Goal: Task Accomplishment & Management: Complete application form

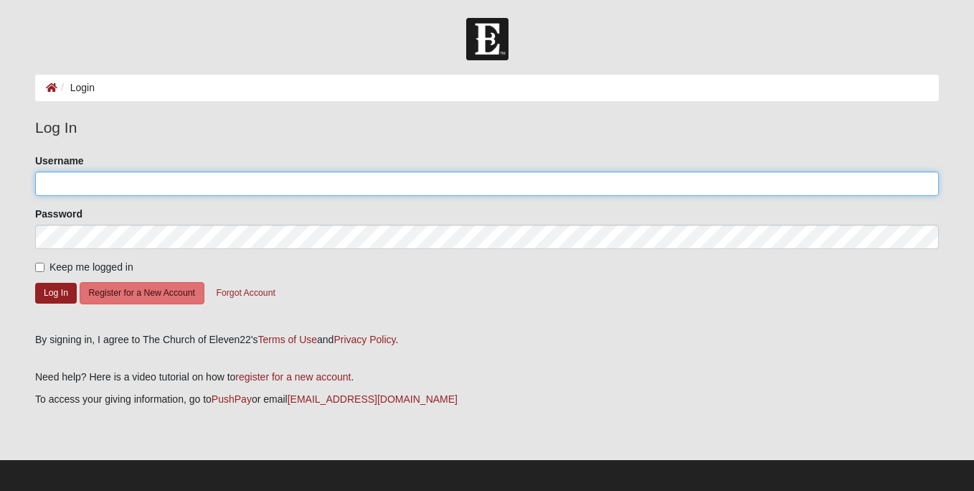
click at [73, 184] on input "Username" at bounding box center [487, 183] width 904 height 24
type input "kbmaddox411"
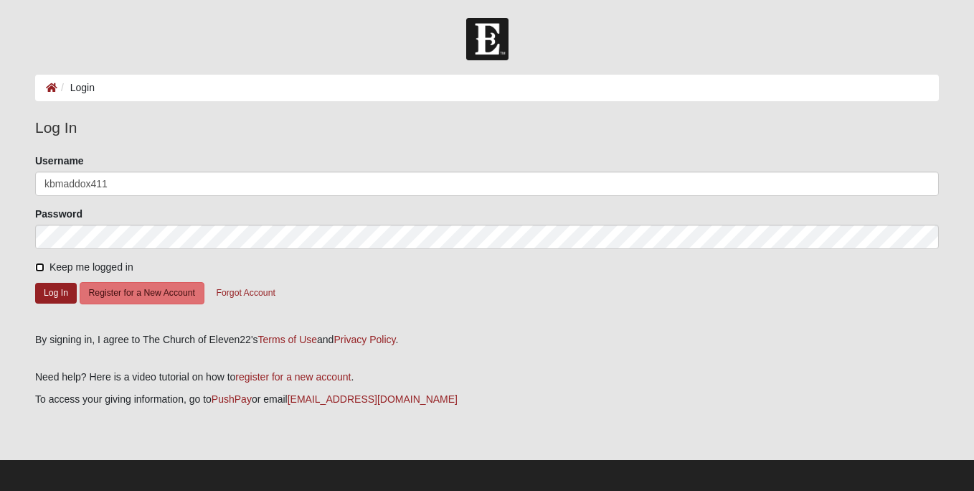
click at [39, 268] on input "Keep me logged in" at bounding box center [39, 266] width 9 height 9
checkbox input "true"
click at [146, 290] on button "Register for a New Account" at bounding box center [142, 293] width 125 height 22
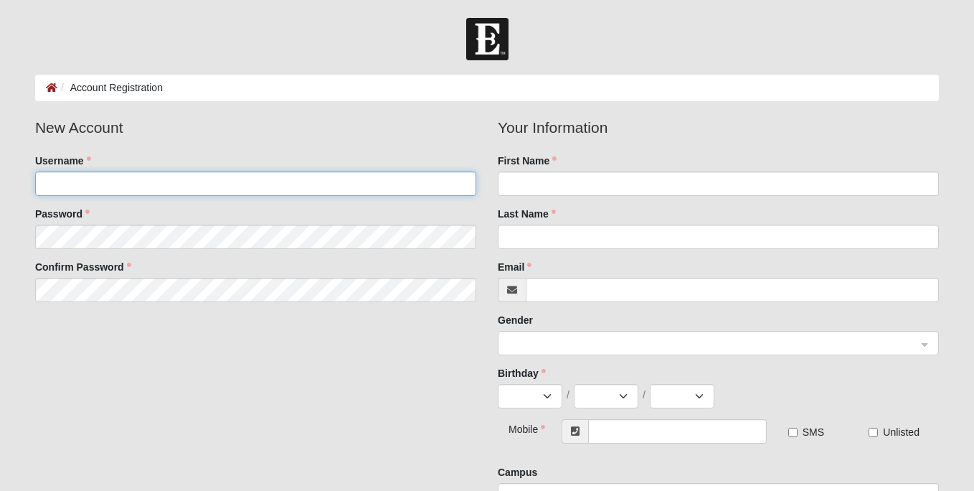
click at [97, 184] on input "Username" at bounding box center [255, 183] width 441 height 24
type input "kbmaddox411"
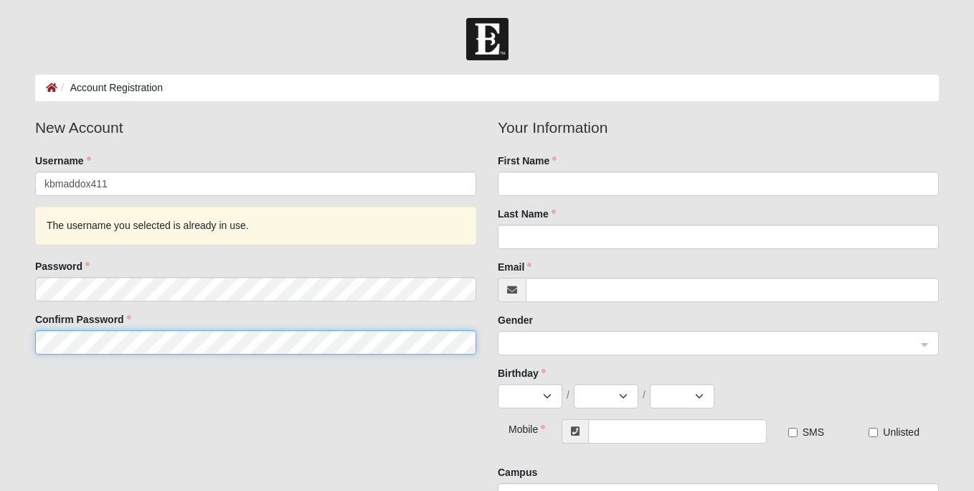
scroll to position [3, 0]
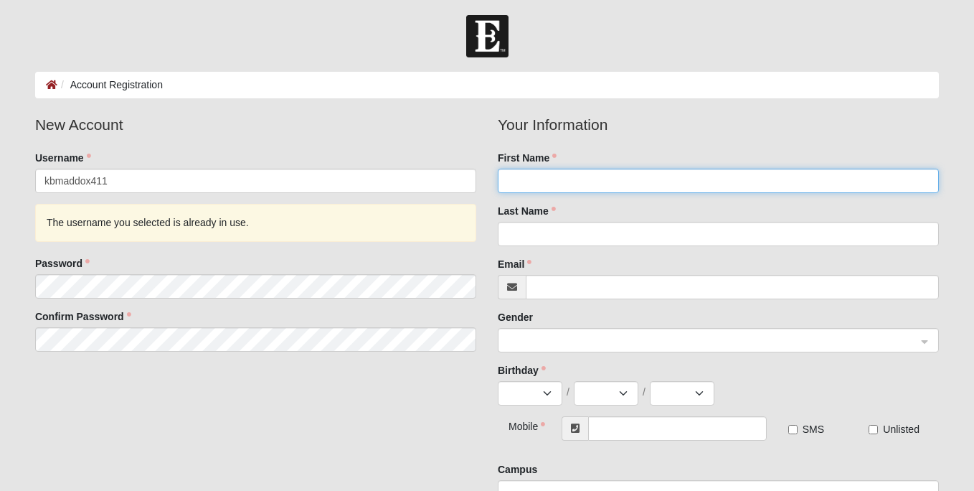
click at [541, 184] on input "First Name" at bounding box center [718, 181] width 441 height 24
type input "Karen"
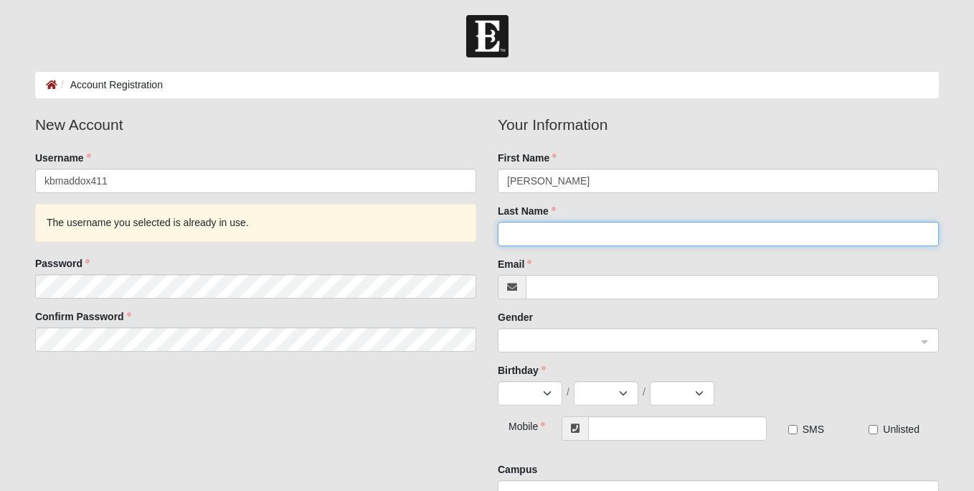
type input "Maddox"
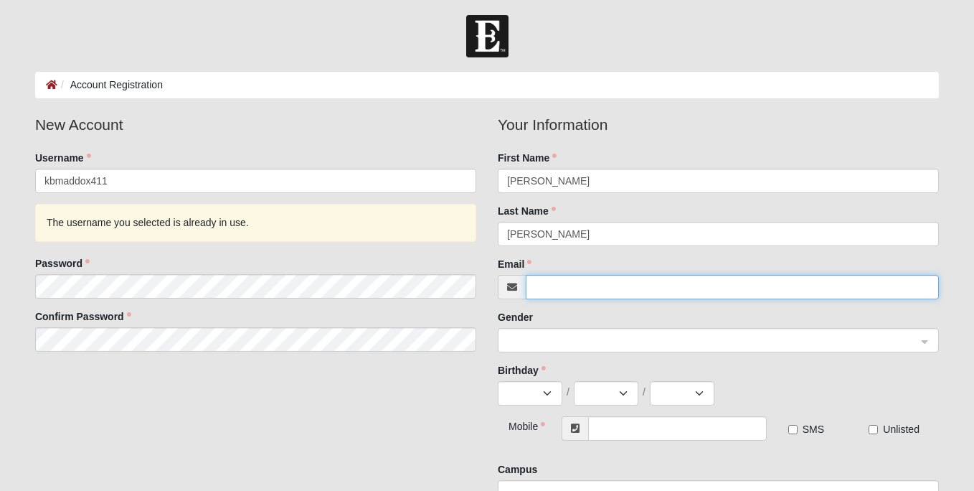
type input "[EMAIL_ADDRESS][DOMAIN_NAME]"
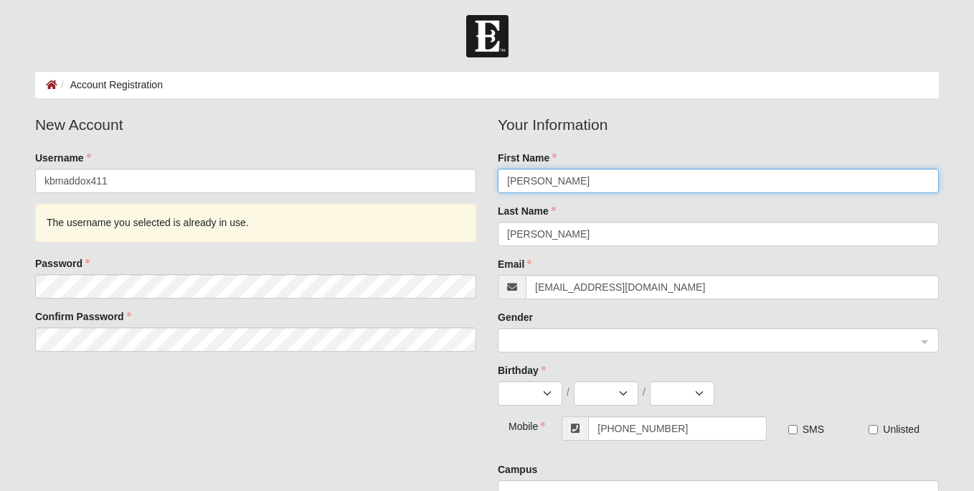
type input "(817) 403-6056"
type input "Karen"
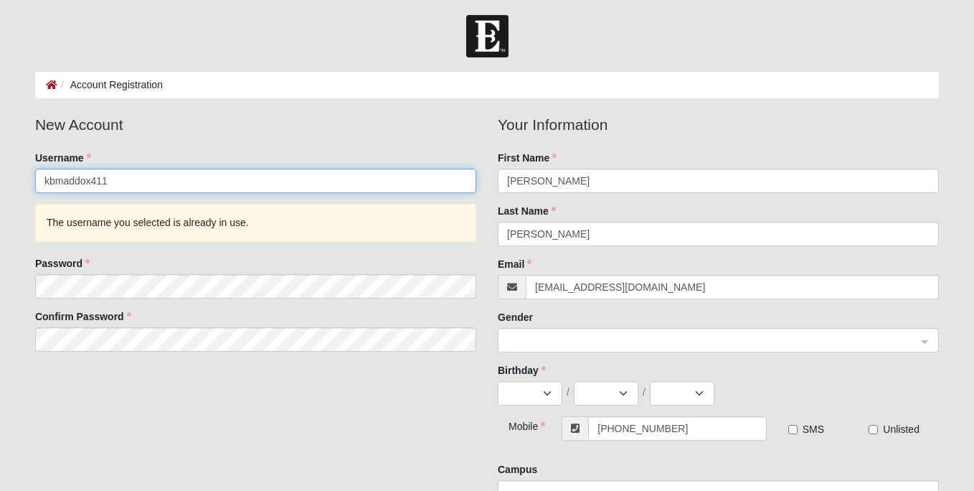
click at [110, 178] on input "kbmaddox411" at bounding box center [255, 181] width 441 height 24
type input "kbmaddox411"
click at [129, 180] on input "kbmaddox411" at bounding box center [255, 181] width 441 height 24
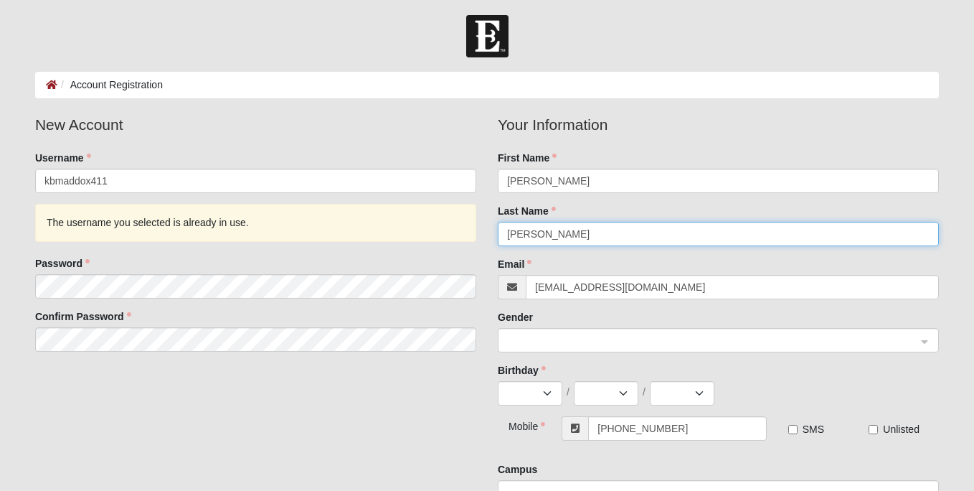
click at [552, 238] on input "Maddox" at bounding box center [718, 234] width 441 height 24
type input "Maddox"
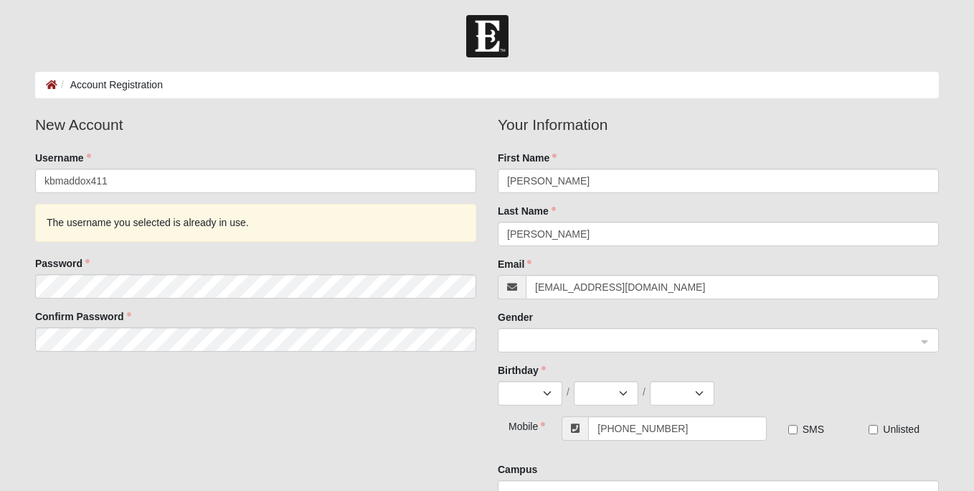
click at [461, 373] on div "New Account Username kbmaddox411 The username you selected is already in use. P…" at bounding box center [486, 314] width 925 height 402
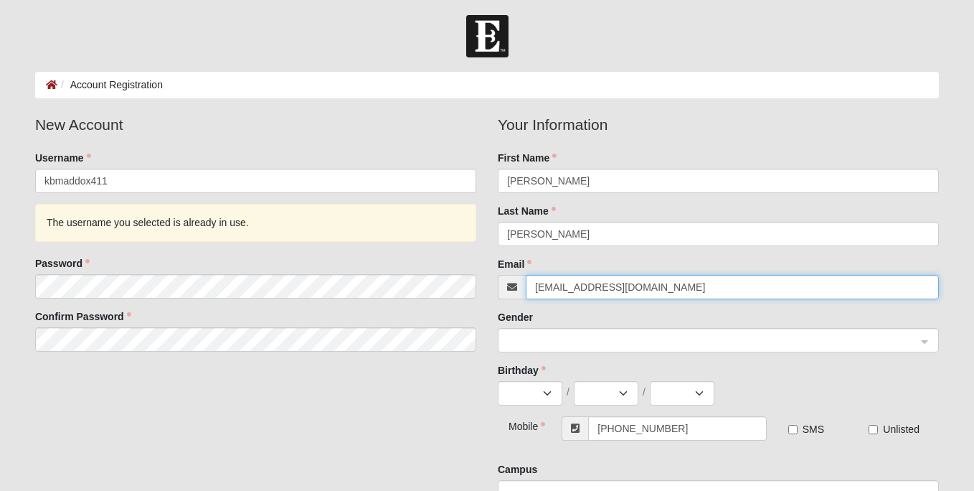
click at [642, 288] on input "kmad119@hotmail.com" at bounding box center [732, 287] width 413 height 24
type input "kmad119@hotmail.com"
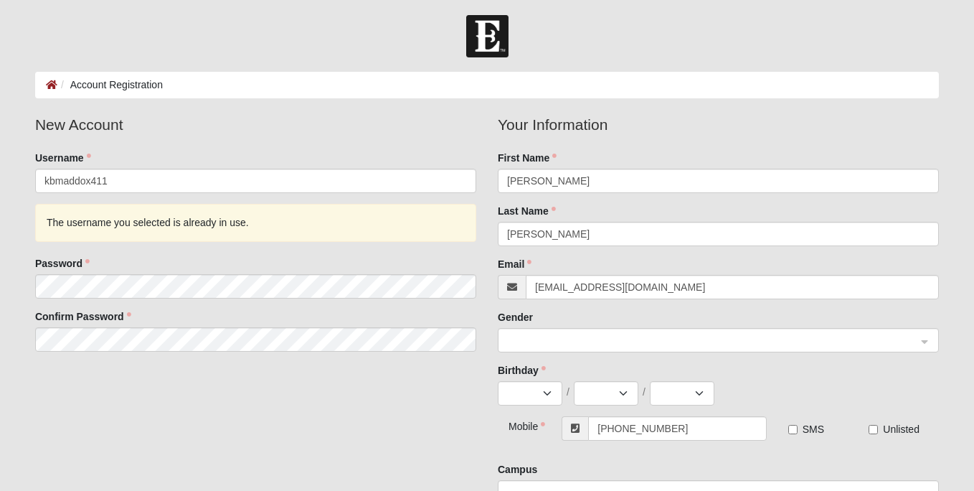
click at [689, 260] on div "Email kmad119@hotmail.com" at bounding box center [718, 278] width 441 height 42
click at [572, 333] on span at bounding box center [712, 341] width 410 height 16
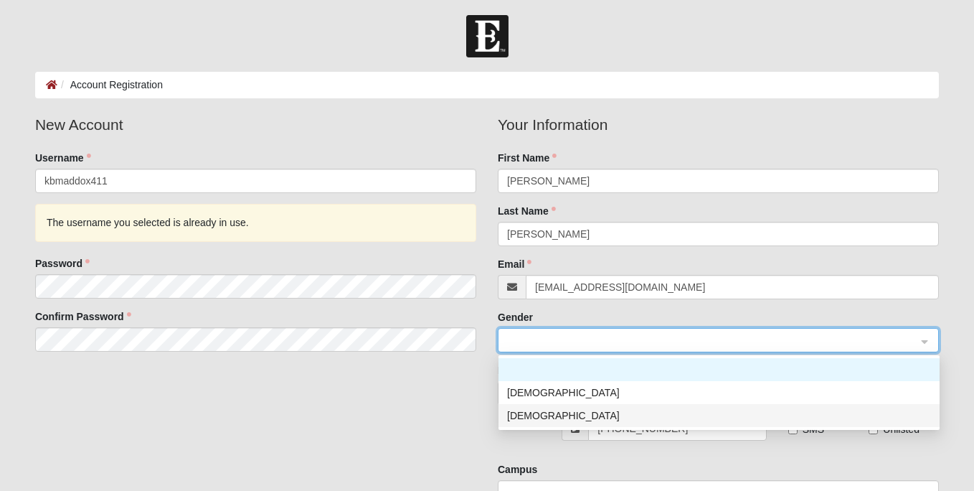
click at [531, 417] on div "Female" at bounding box center [719, 415] width 424 height 16
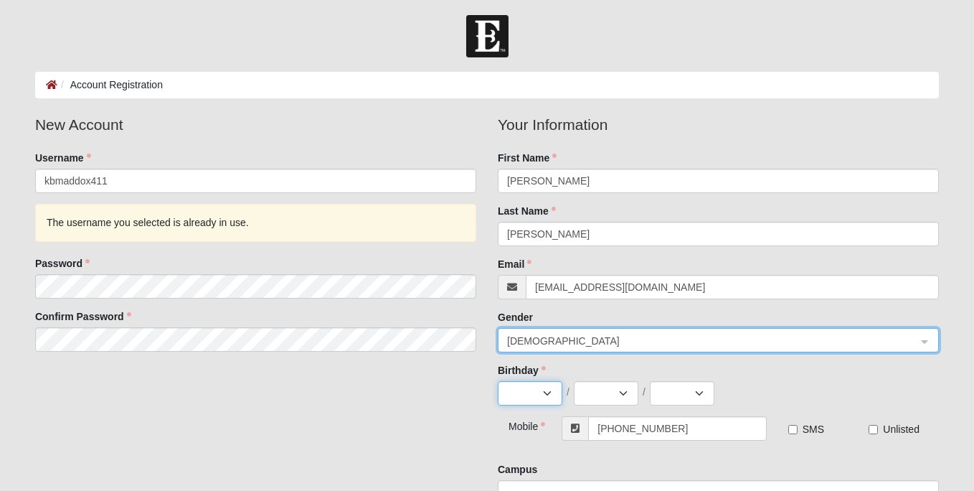
click at [498, 381] on select "Jan Feb Mar Apr May Jun Jul Aug Sep Oct Nov Dec" at bounding box center [530, 393] width 65 height 24
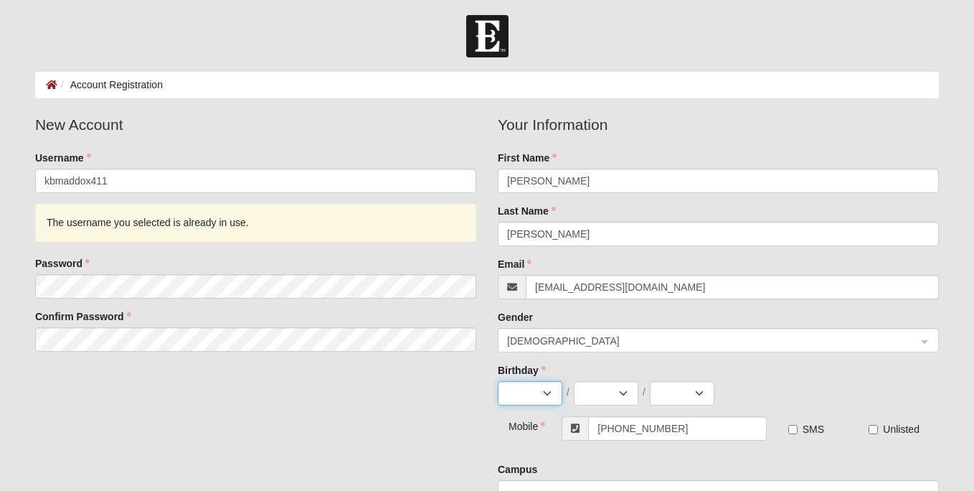
select select "1"
click option "Jan" at bounding box center [0, 0] width 0 height 0
click at [574, 381] on select "1 2 3 4 5 6 7 8 9 10 11 12 13 14 15 16 17 18 19 20 21 22 23 24 25 26 27 28 29 3…" at bounding box center [606, 393] width 65 height 24
select select "19"
click option "19" at bounding box center [0, 0] width 0 height 0
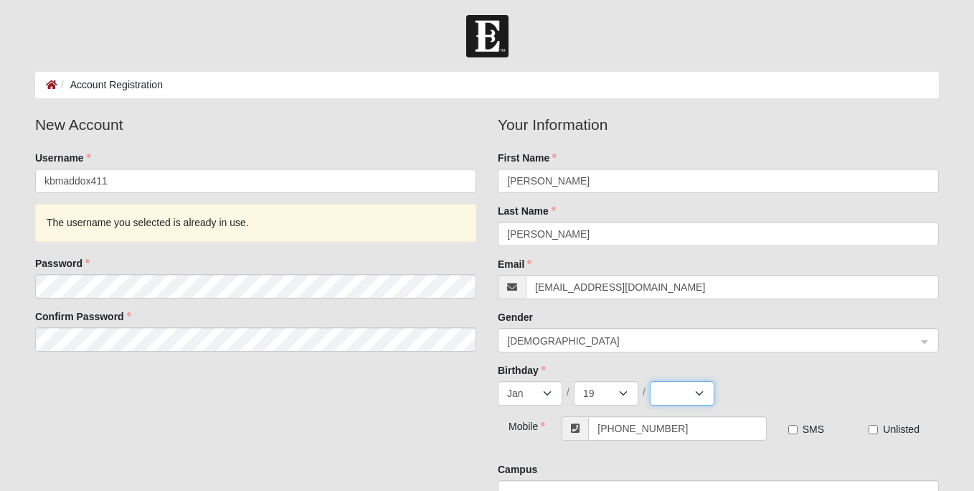
click at [650, 381] on select "2025 2024 2023 2022 2021 2020 2019 2018 2017 2016 2015 2014 2013 2012 2011 2010…" at bounding box center [682, 393] width 65 height 24
select select "1959"
click option "1959" at bounding box center [0, 0] width 0 height 0
click at [667, 425] on input "(817) 403-6056" at bounding box center [677, 428] width 178 height 24
type input "(817) 403-6056"
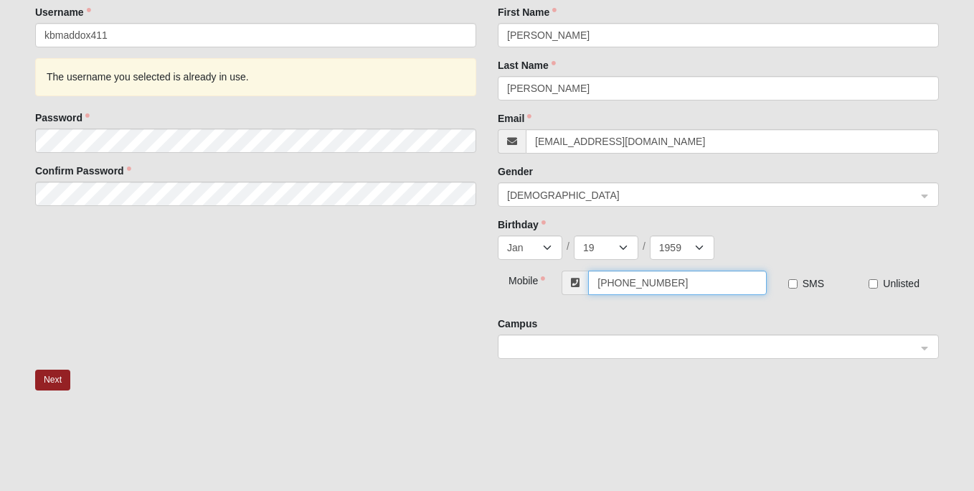
scroll to position [149, 0]
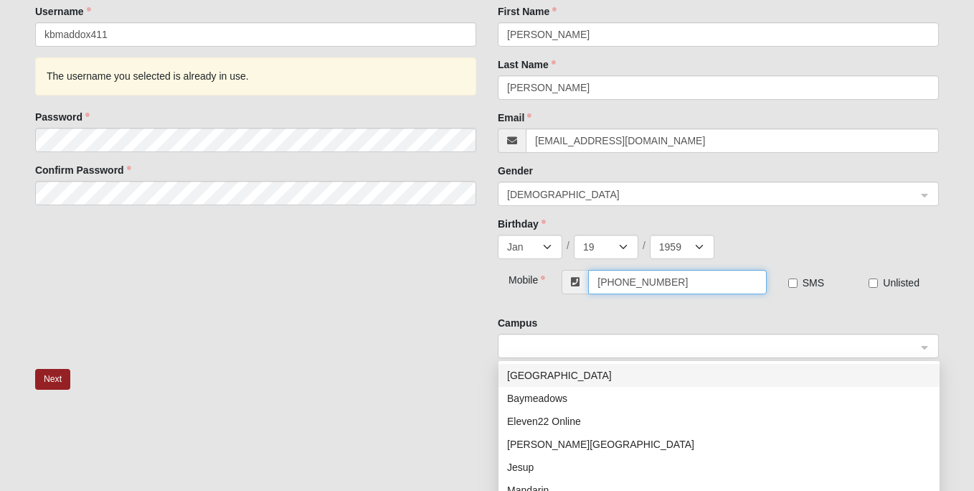
click at [590, 344] on span at bounding box center [712, 347] width 410 height 16
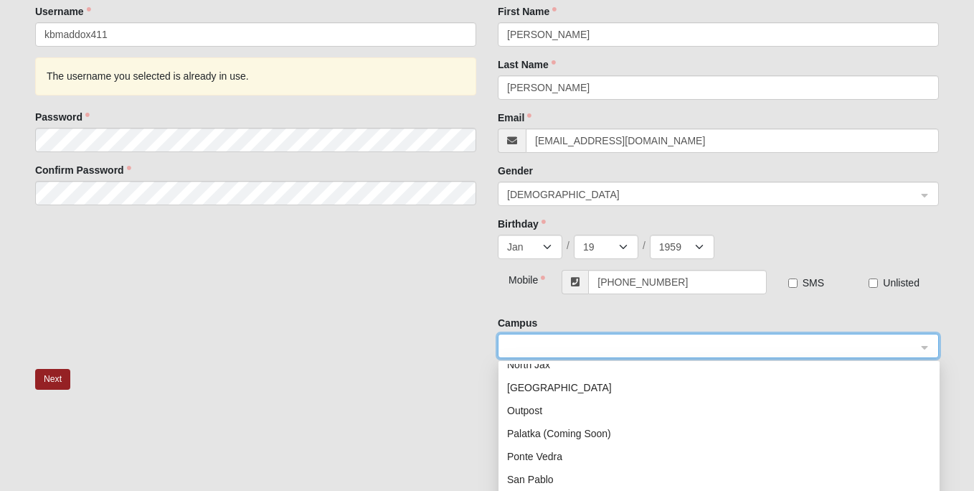
scroll to position [184, 0]
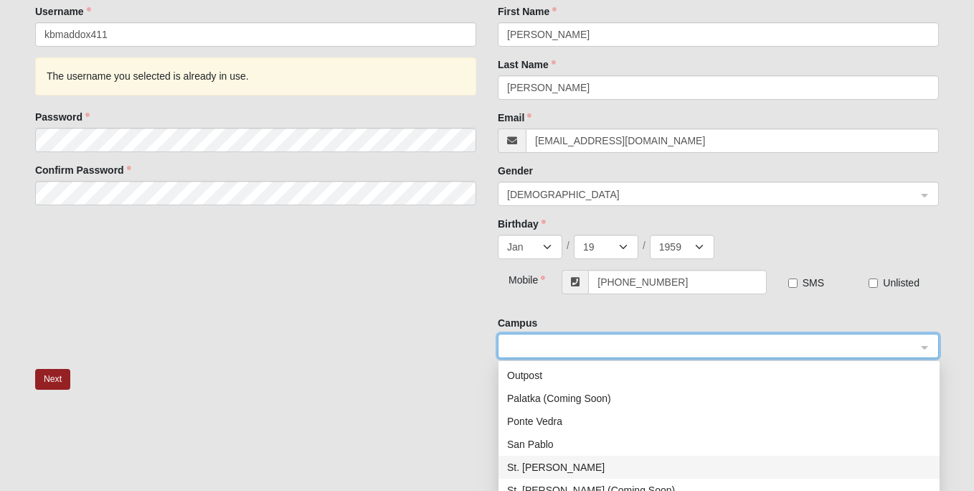
click at [536, 463] on div "St. Johns" at bounding box center [719, 467] width 424 height 16
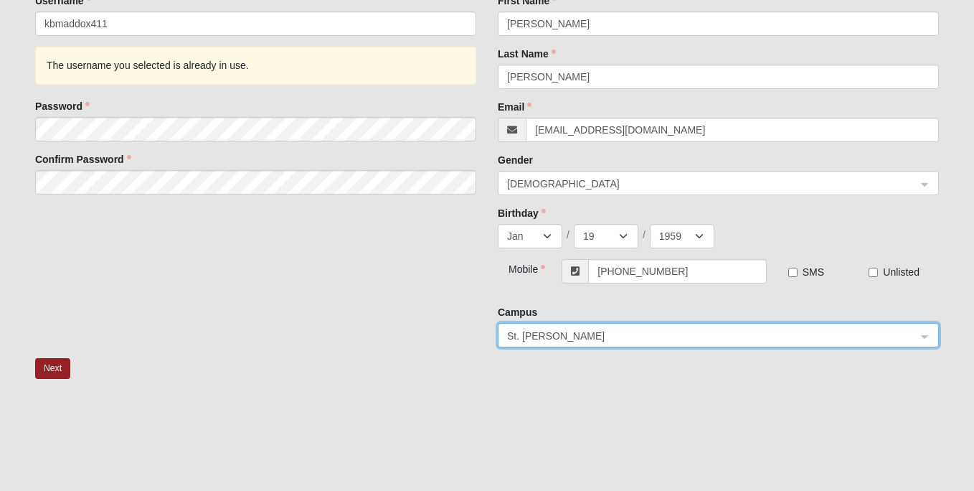
scroll to position [168, 0]
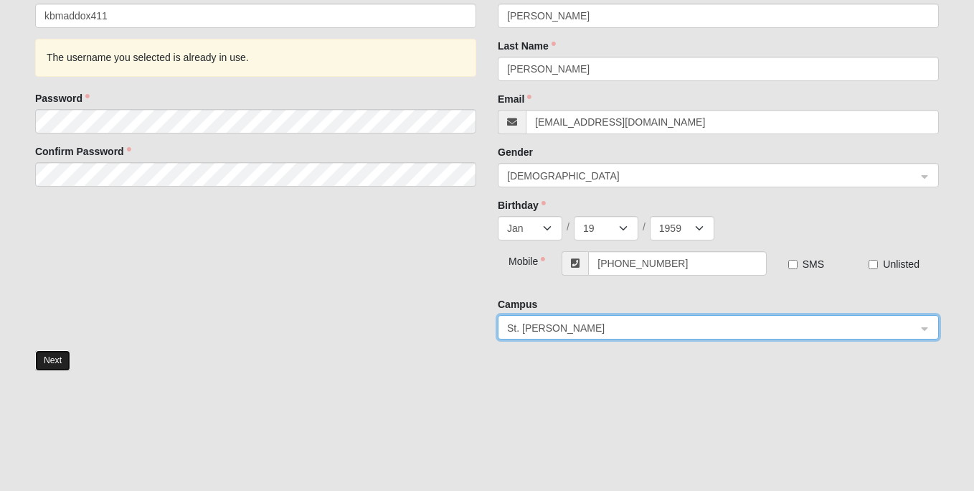
click at [43, 362] on button "Next" at bounding box center [52, 360] width 35 height 21
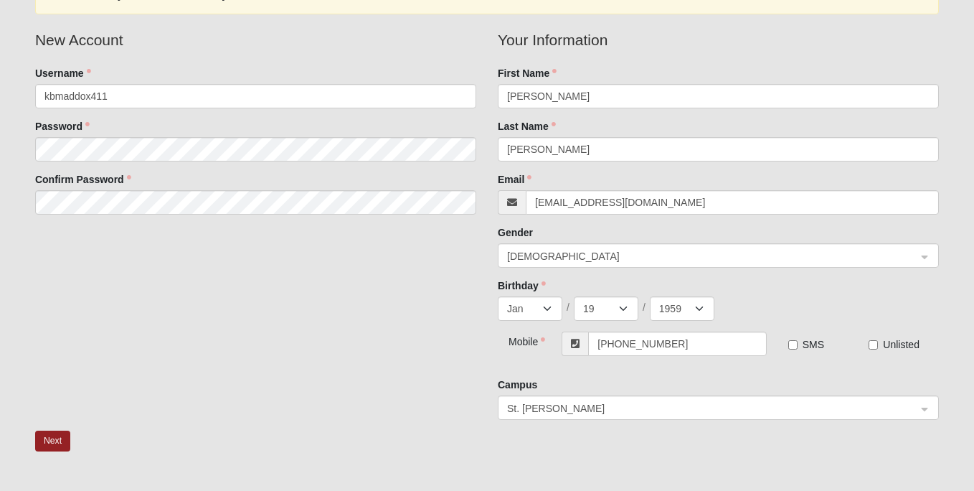
scroll to position [0, 0]
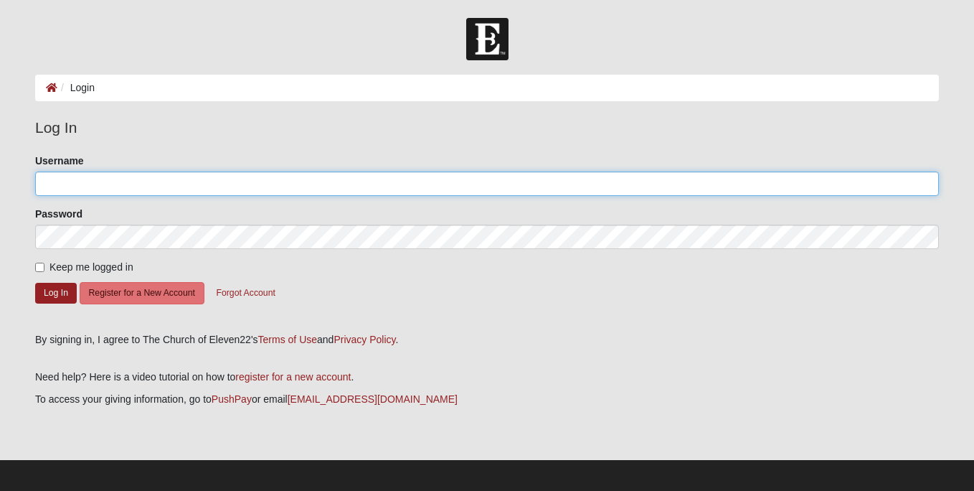
click at [77, 184] on input "Username" at bounding box center [487, 183] width 904 height 24
click at [145, 179] on input "kbmaddox411" at bounding box center [487, 183] width 904 height 24
type input "kbmaddox411"
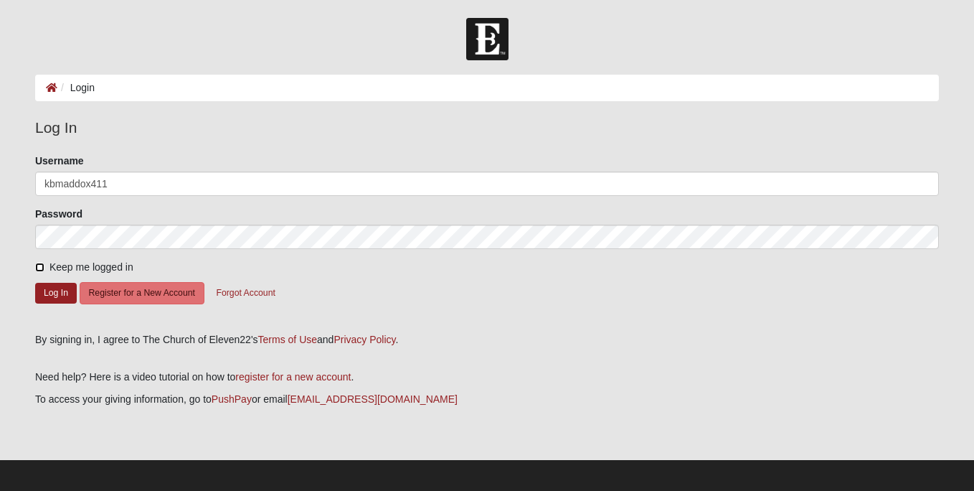
click at [40, 267] on input "Keep me logged in" at bounding box center [39, 266] width 9 height 9
checkbox input "true"
click at [52, 290] on button "Log In" at bounding box center [56, 293] width 42 height 21
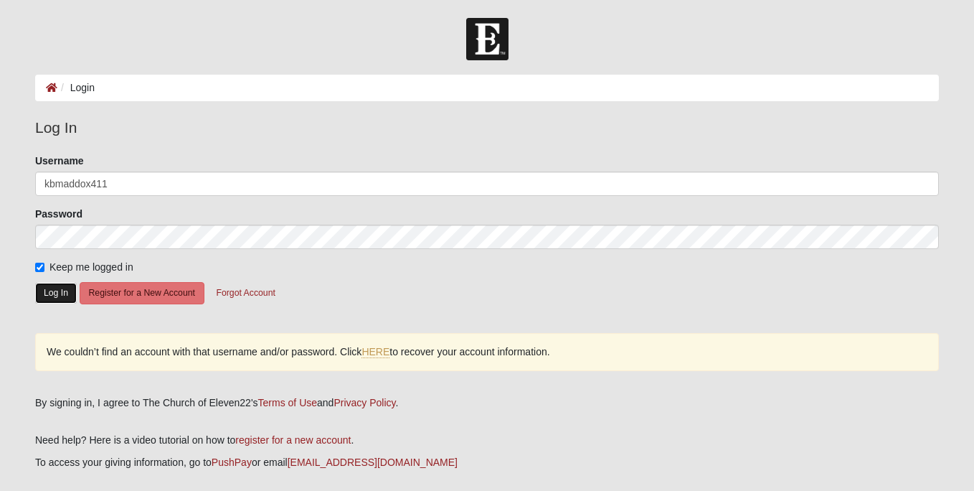
click at [51, 291] on button "Log In" at bounding box center [56, 293] width 42 height 21
click at [378, 348] on link "HERE" at bounding box center [375, 352] width 28 height 12
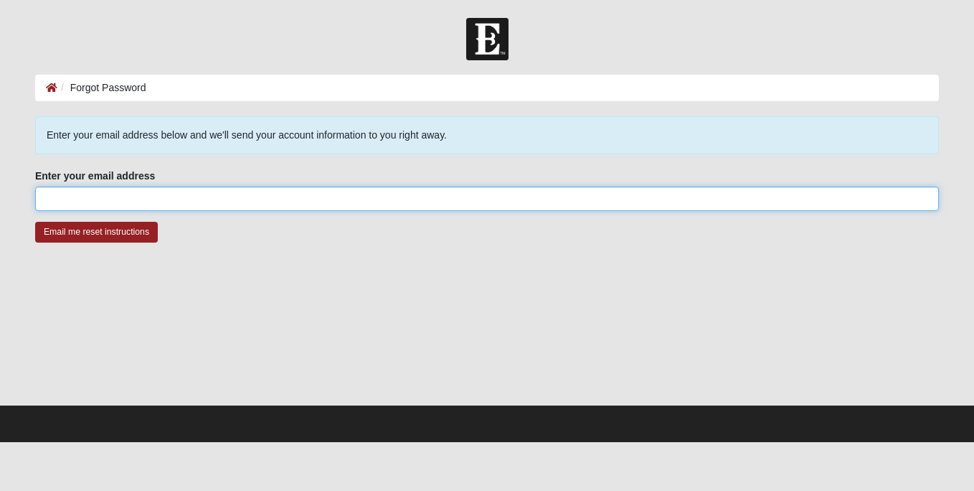
click at [96, 203] on input "Enter your email address" at bounding box center [487, 198] width 904 height 24
type input "[EMAIL_ADDRESS][DOMAIN_NAME]"
click at [35, 222] on input "Email me reset instructions" at bounding box center [96, 232] width 123 height 21
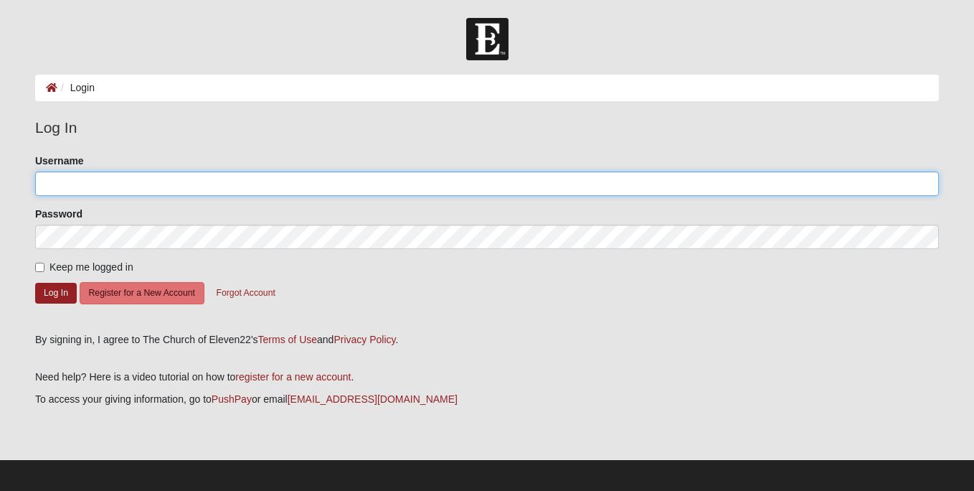
click at [102, 189] on input "Username" at bounding box center [487, 183] width 904 height 24
type input "K"
type input "kbmaddox411"
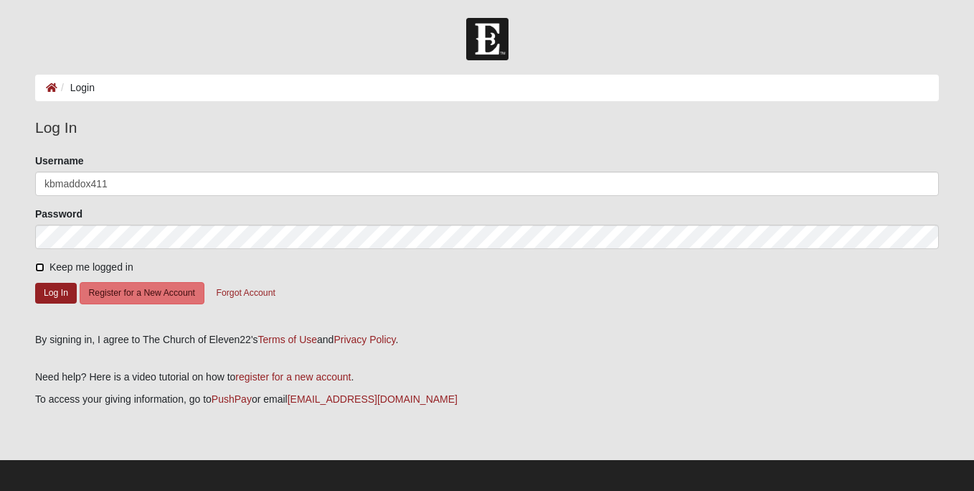
click at [41, 268] on input "Keep me logged in" at bounding box center [39, 266] width 9 height 9
checkbox input "true"
click at [51, 295] on button "Log In" at bounding box center [56, 293] width 42 height 21
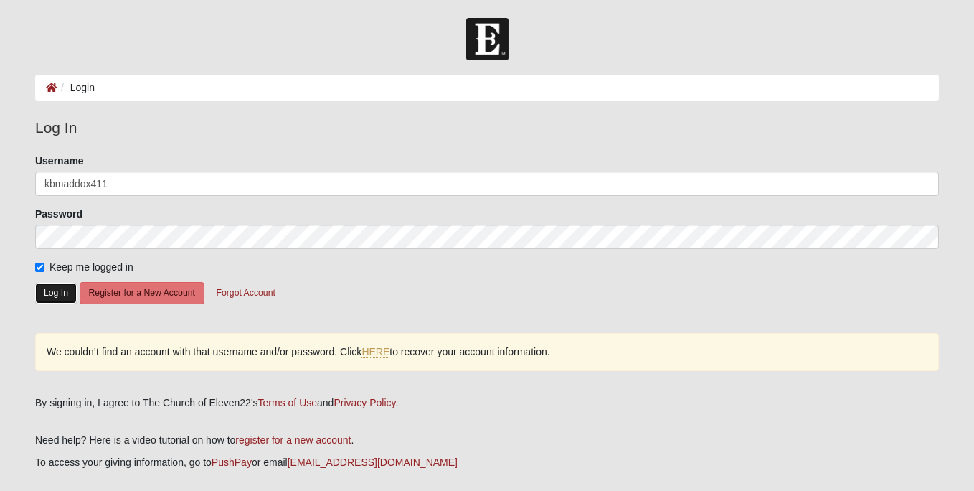
click at [57, 287] on button "Log In" at bounding box center [56, 293] width 42 height 21
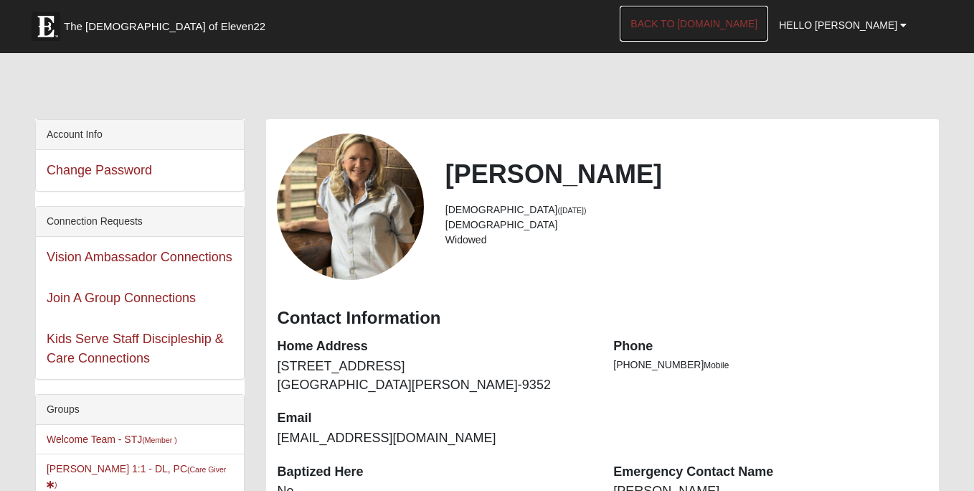
click at [685, 22] on link "Back to [DOMAIN_NAME]" at bounding box center [694, 24] width 148 height 36
